Goal: Ask a question: Seek information or help from site administrators or community

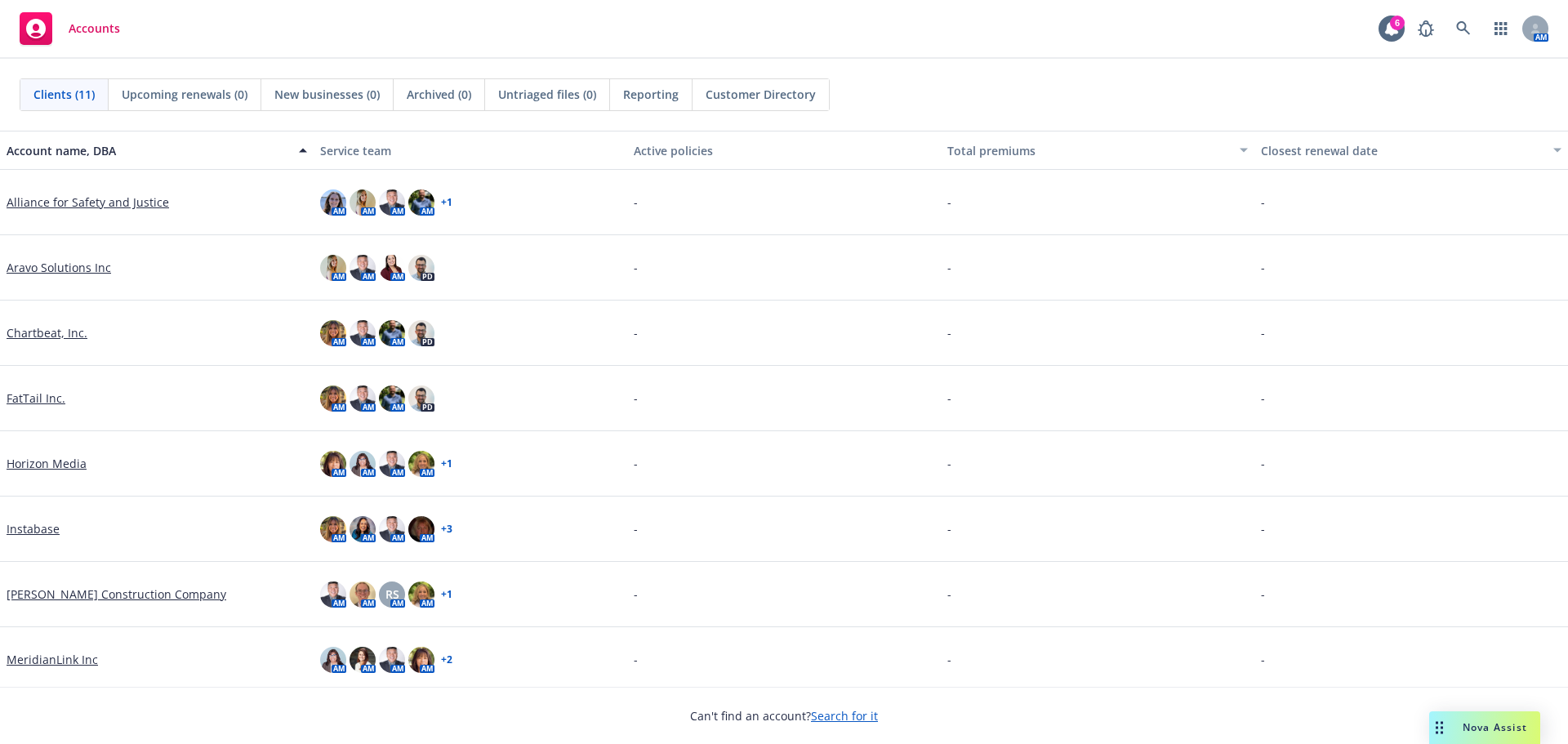
drag, startPoint x: 1480, startPoint y: 717, endPoint x: 1312, endPoint y: 675, distance: 173.2
click at [1481, 717] on div "Nova Assist" at bounding box center [1484, 728] width 111 height 33
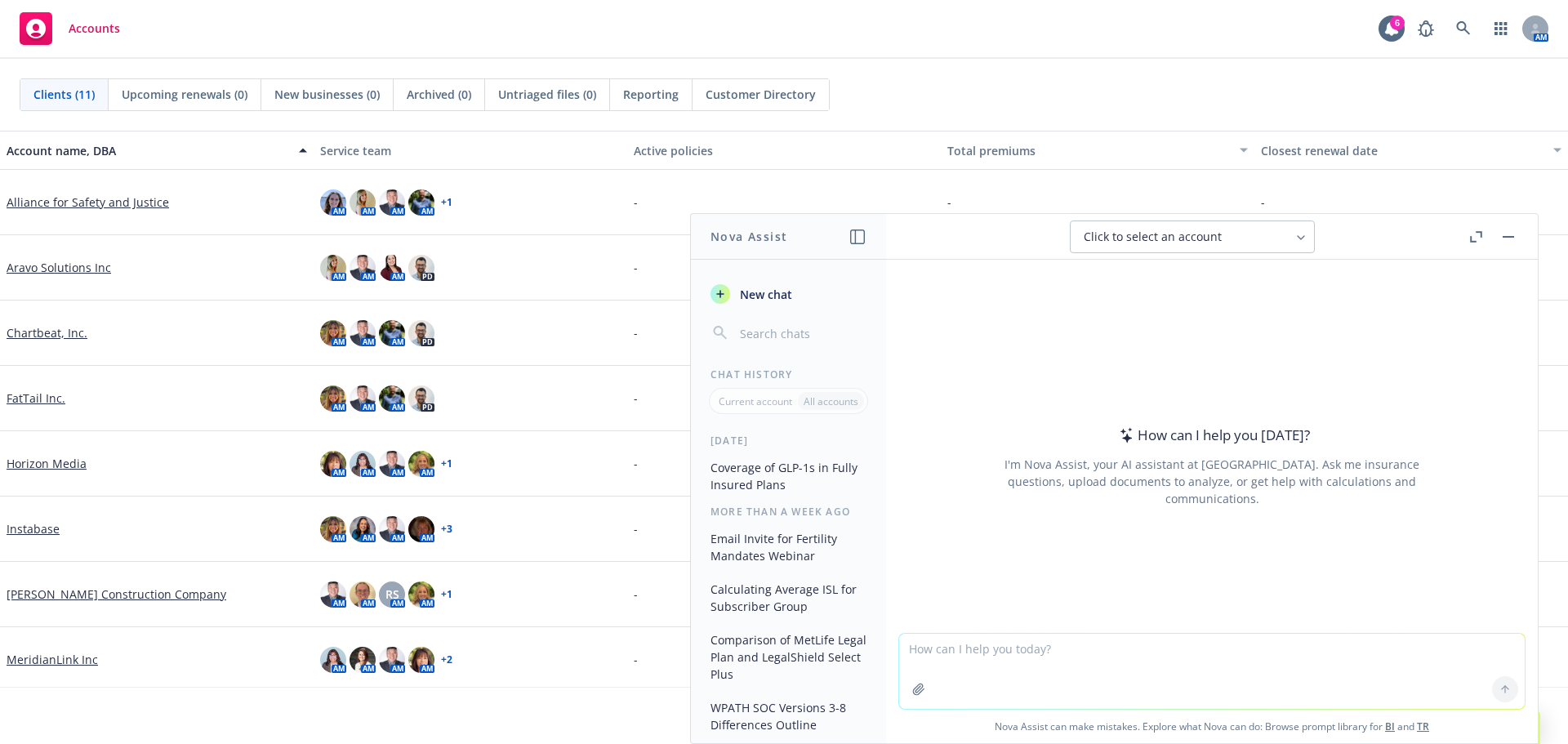
click at [1022, 671] on textarea at bounding box center [1212, 672] width 625 height 75
type textarea "what is the average cost of GLP-1 medication with no insurance"
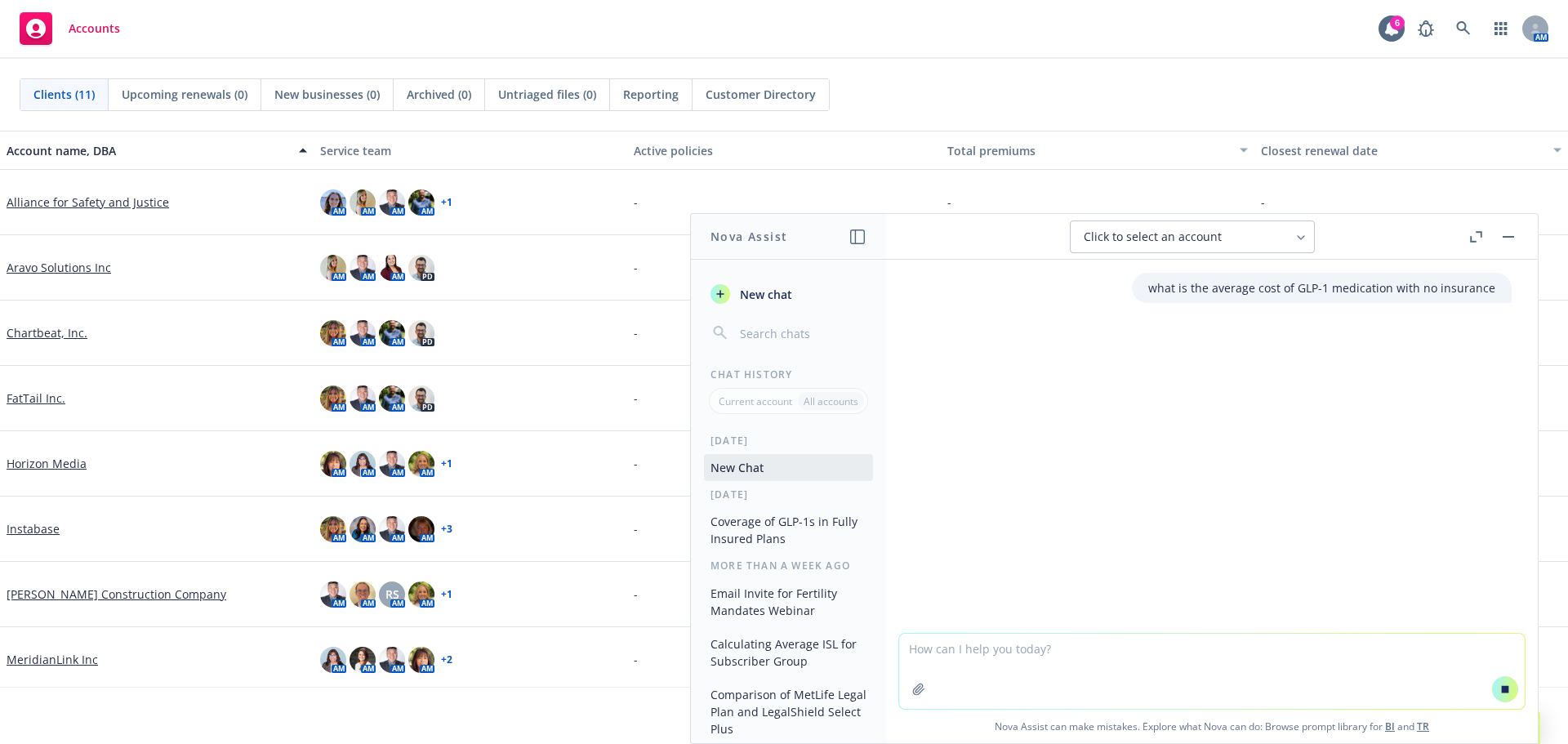
click at [1012, 665] on textarea at bounding box center [1212, 672] width 625 height 75
type textarea "particularly 1 month supply"
click at [1505, 697] on button at bounding box center [1504, 689] width 26 height 26
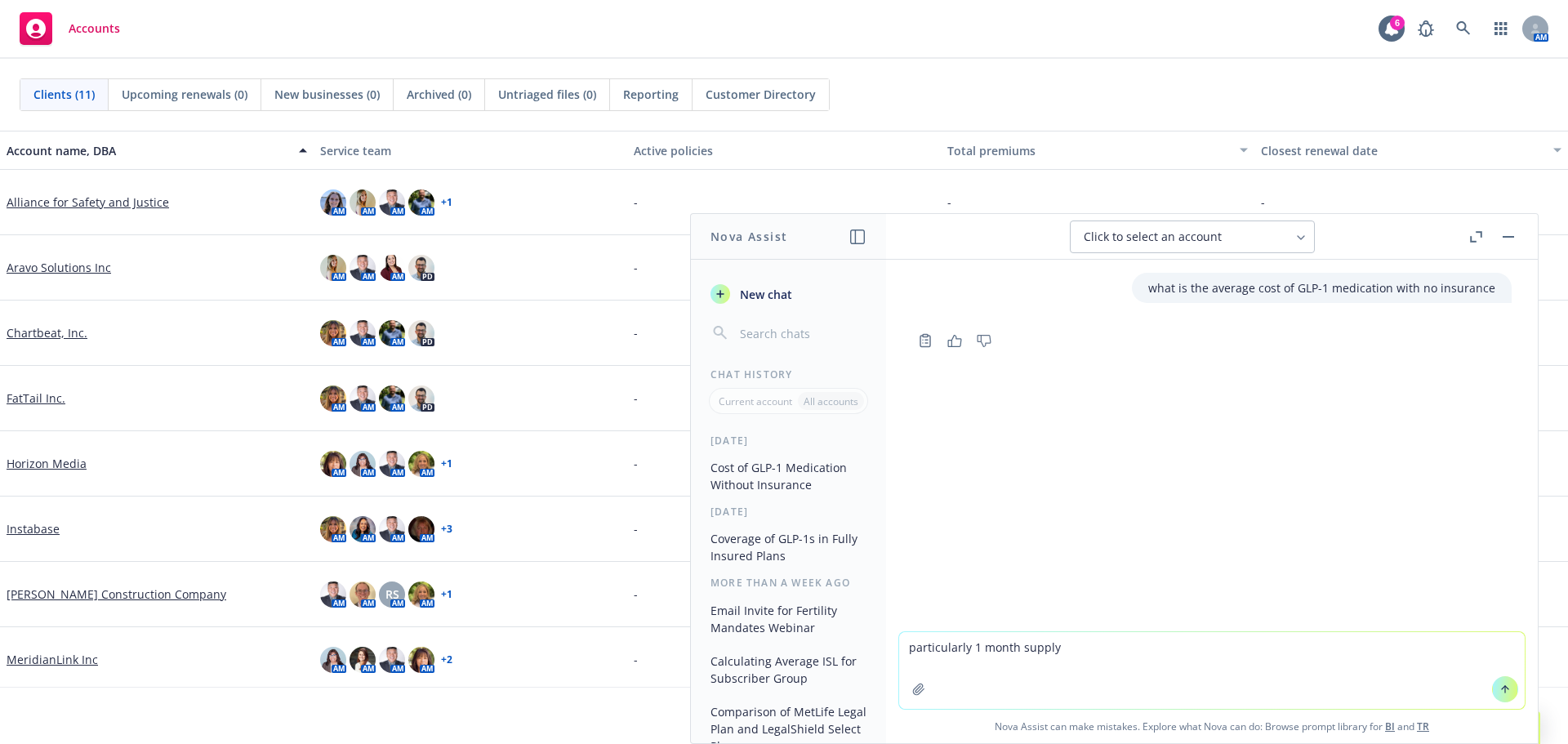
click at [1335, 666] on textarea "particularly 1 month supply" at bounding box center [1212, 671] width 625 height 77
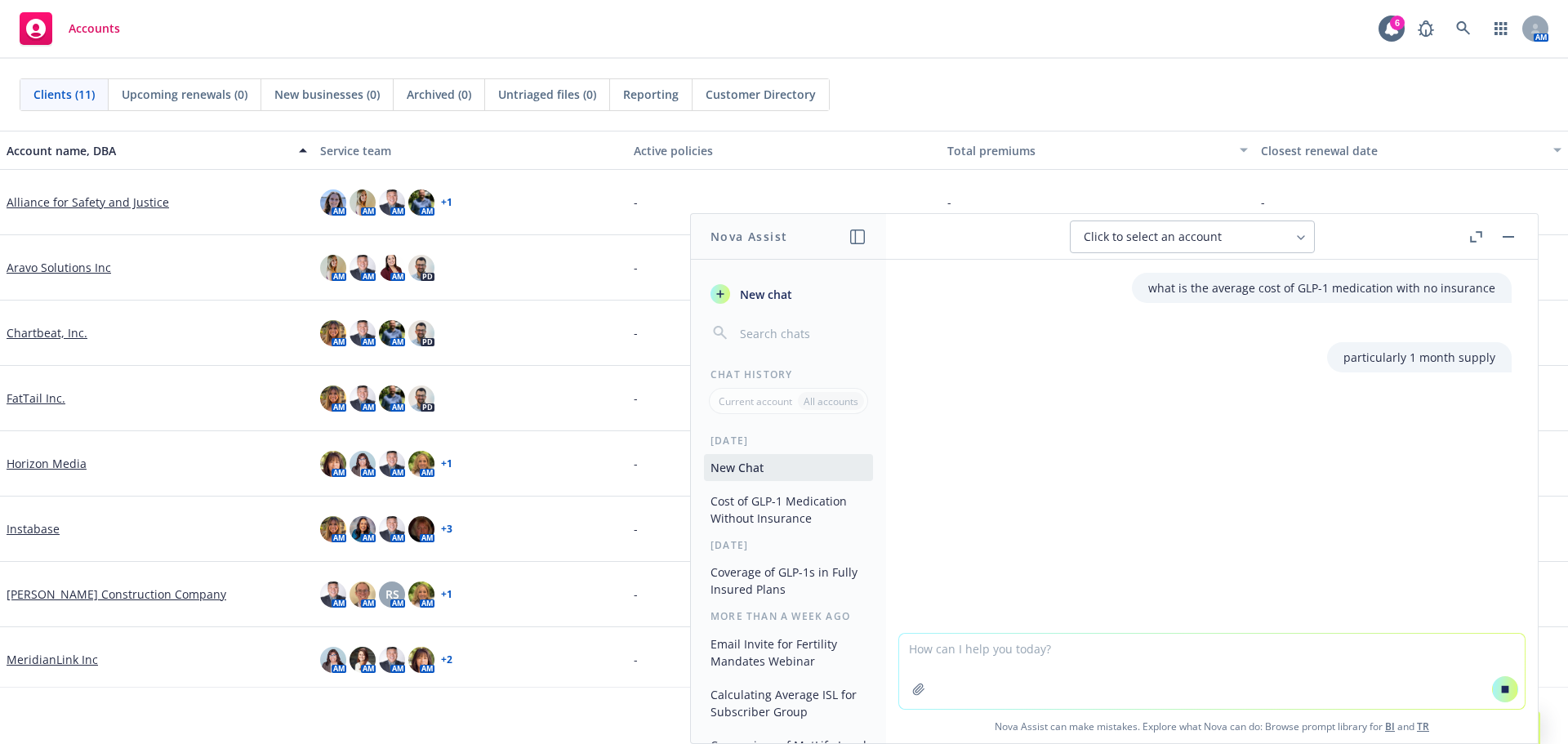
click at [1117, 684] on textarea at bounding box center [1212, 672] width 625 height 75
click at [1503, 694] on button at bounding box center [1504, 689] width 26 height 26
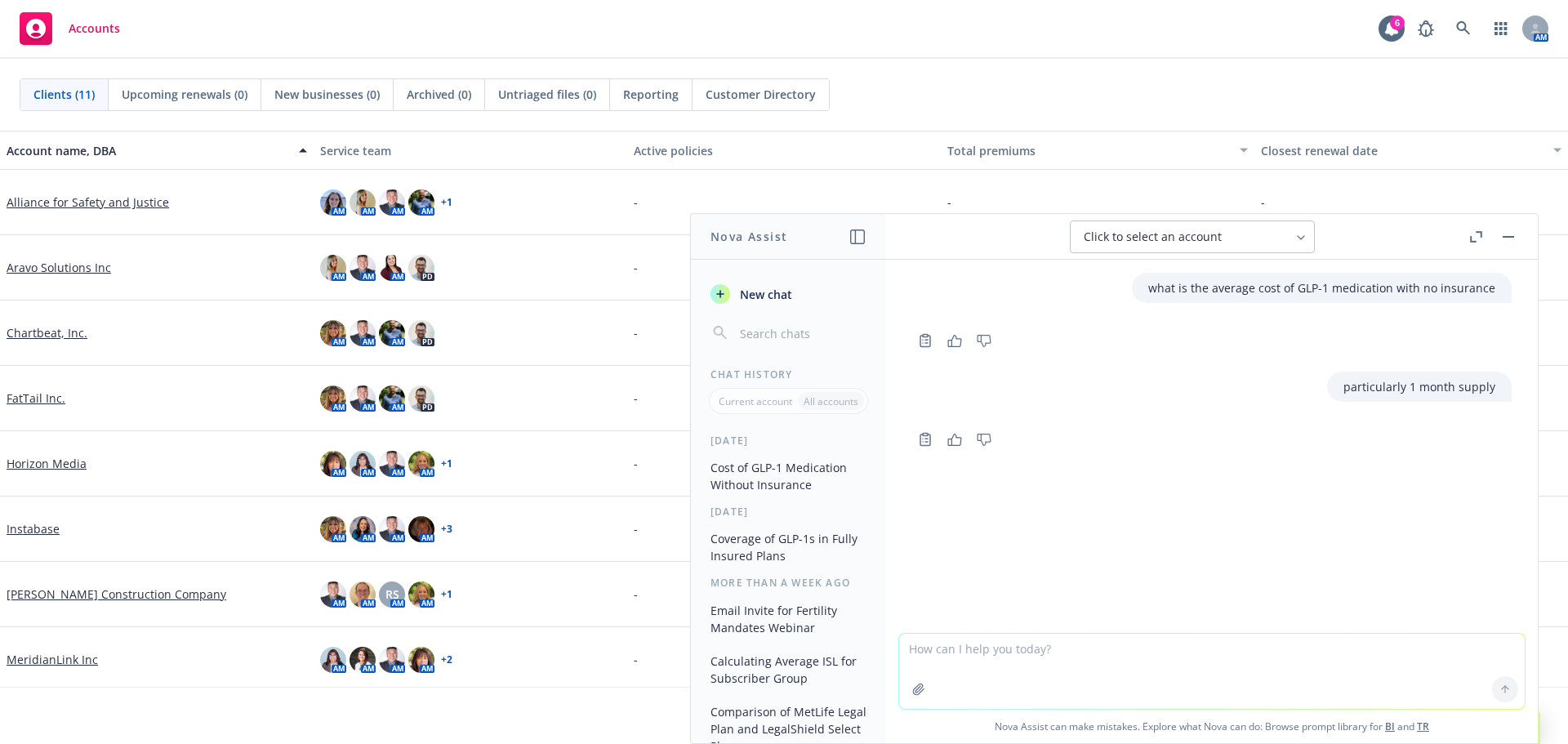
click at [1314, 657] on textarea at bounding box center [1212, 672] width 625 height 75
type textarea "hey Nova"
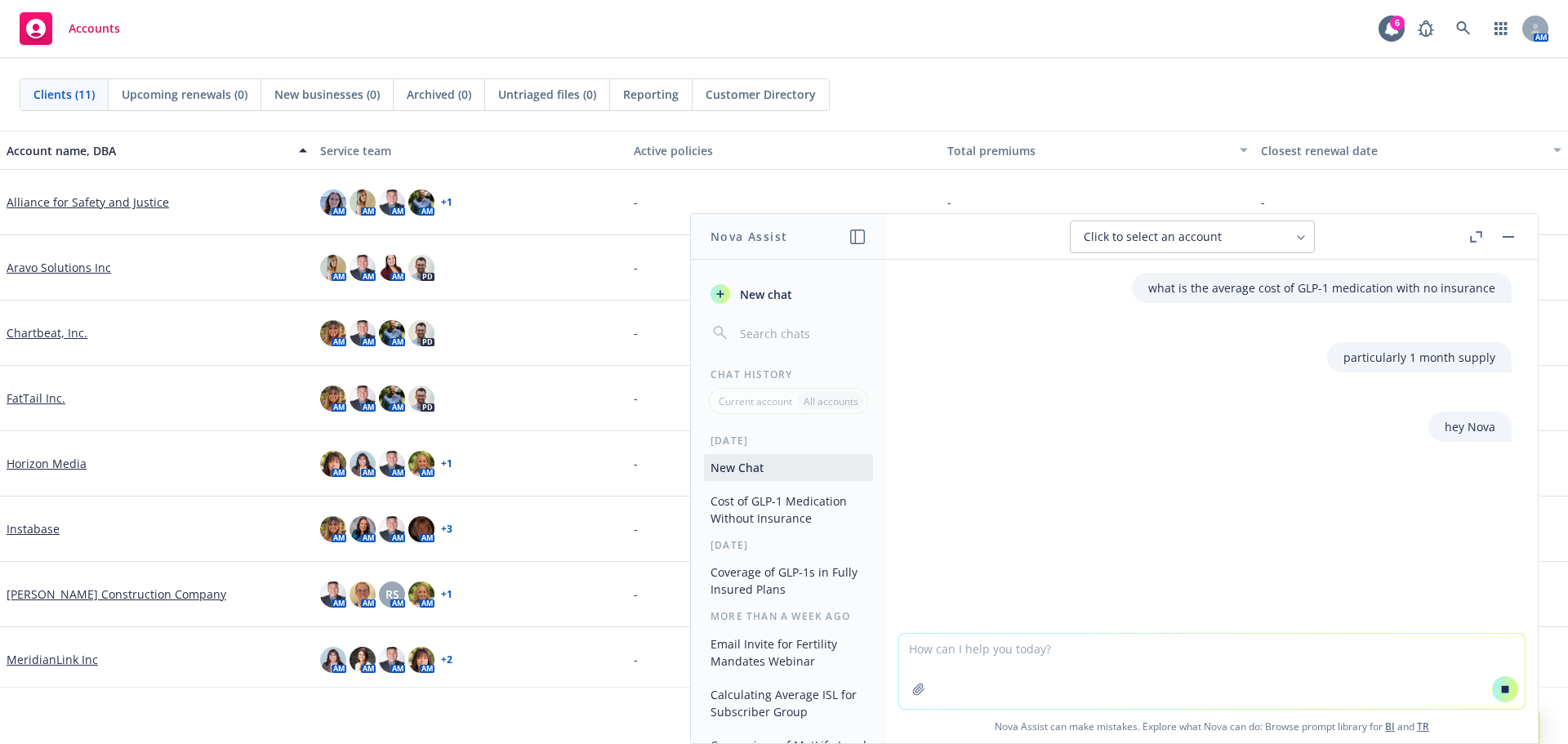
click at [1470, 241] on icon "button" at bounding box center [1472, 239] width 6 height 6
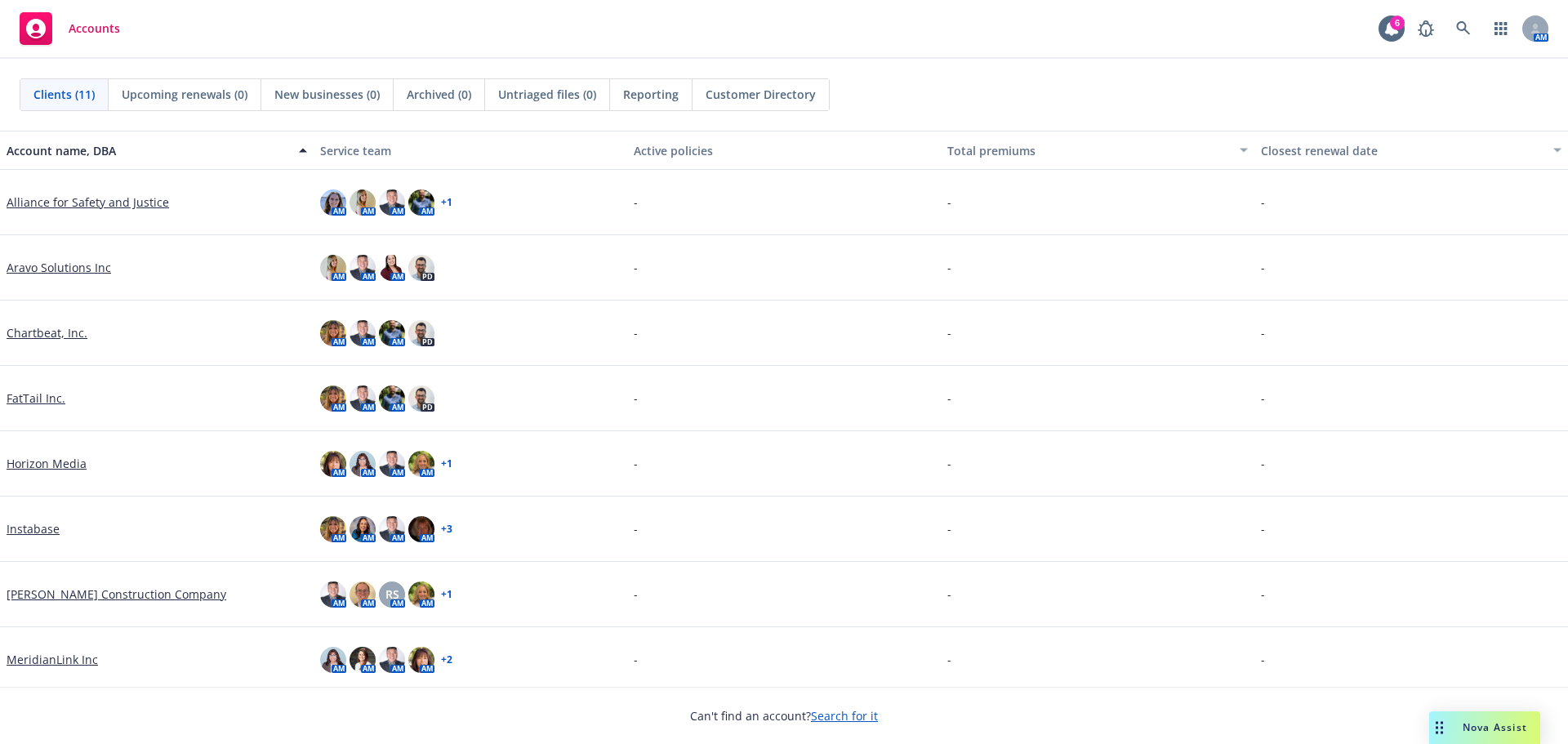
click at [1491, 728] on span "Nova Assist" at bounding box center [1495, 727] width 65 height 14
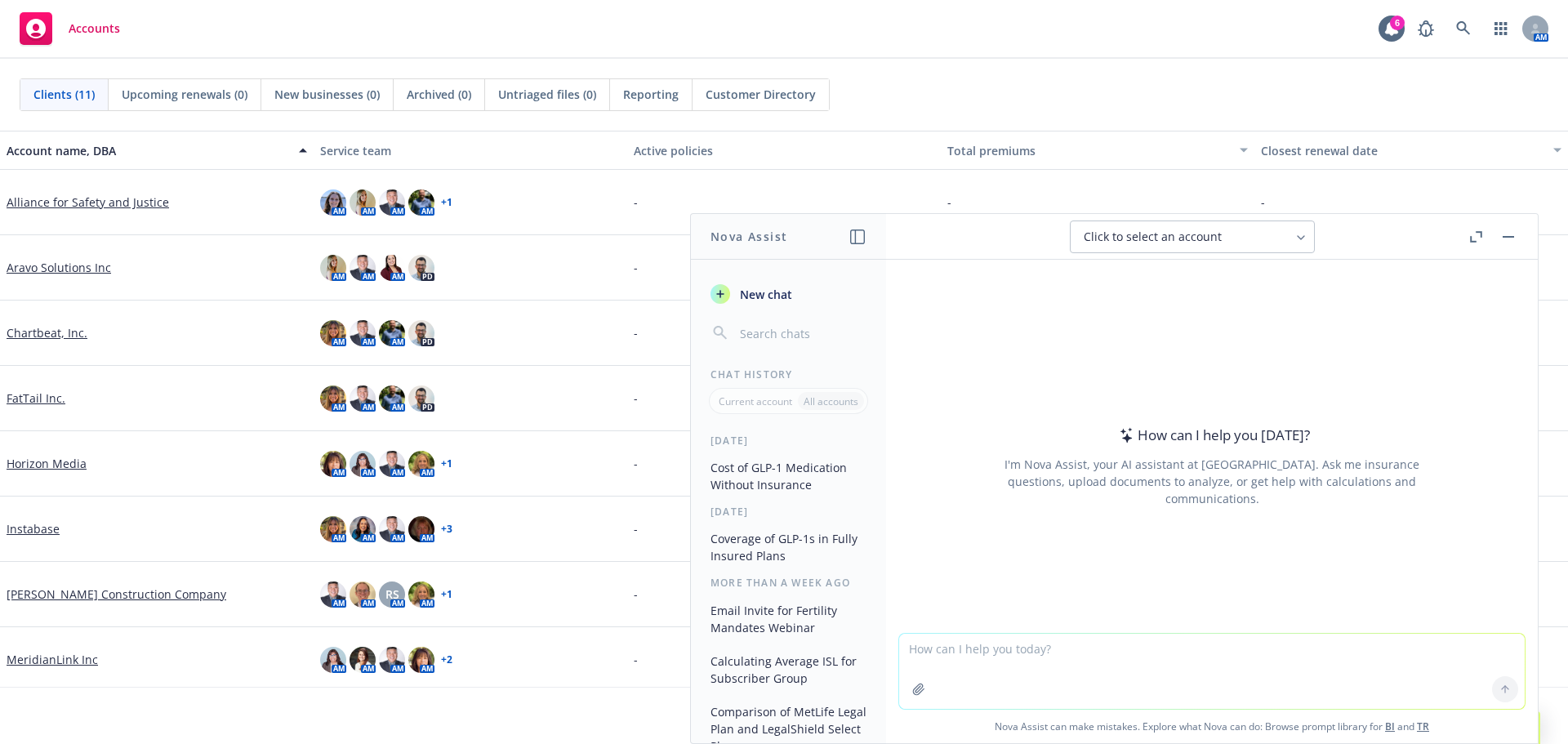
click at [1010, 654] on textarea at bounding box center [1212, 672] width 625 height 75
type textarea "hey nova,"
drag, startPoint x: 1096, startPoint y: 669, endPoint x: 888, endPoint y: 645, distance: 209.4
click at [888, 645] on div "hey nova, Nova Assist can make mistakes. Explore what Nova can do: Browse promp…" at bounding box center [1211, 687] width 651 height 112
click at [735, 475] on button "Cost of GLP-1 Medication Without Insurance" at bounding box center [787, 476] width 169 height 44
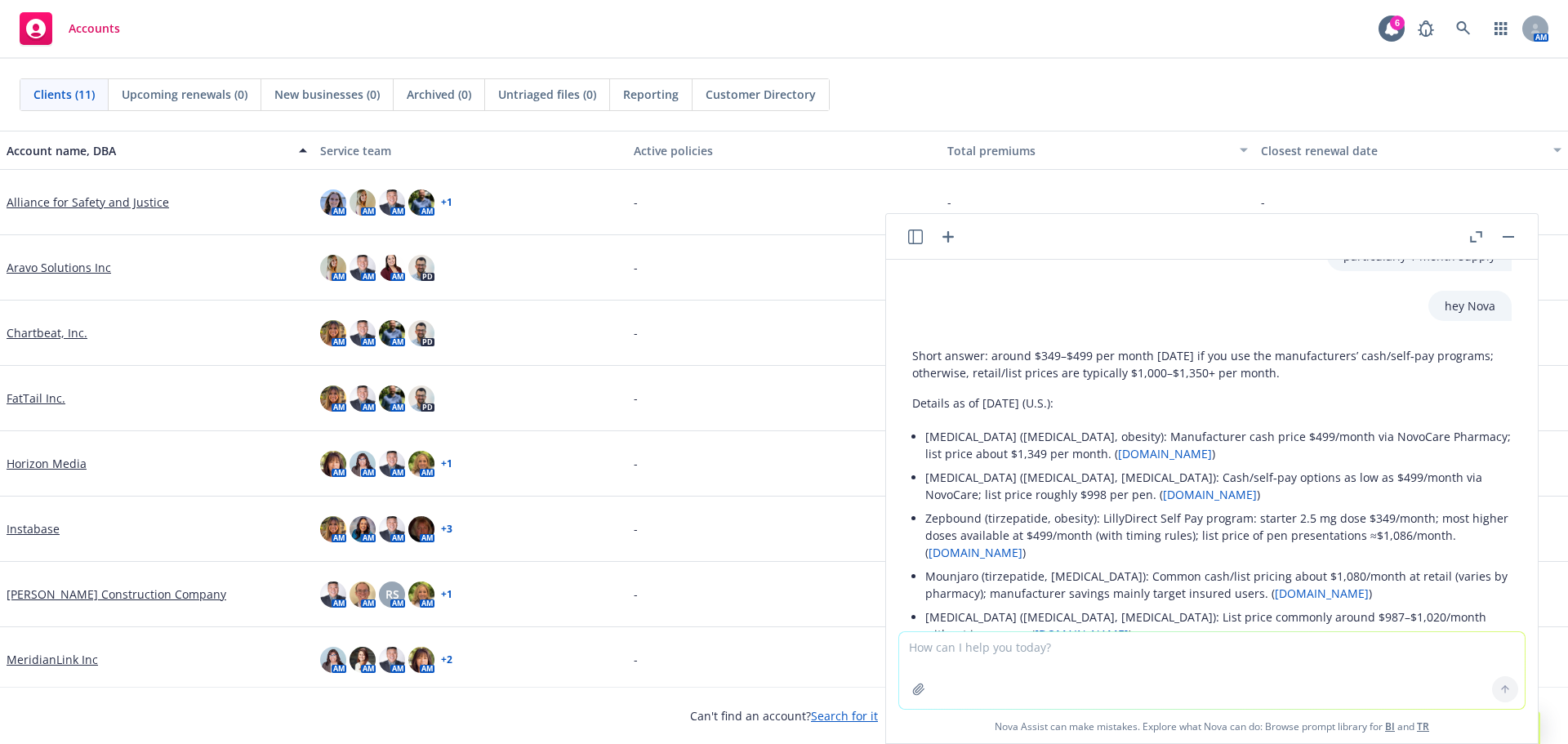
scroll to position [385, 0]
